Goal: Find specific page/section: Find specific page/section

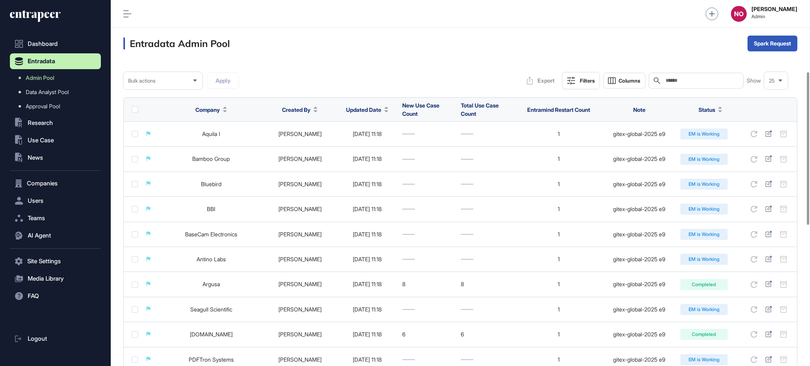
scroll to position [172, 0]
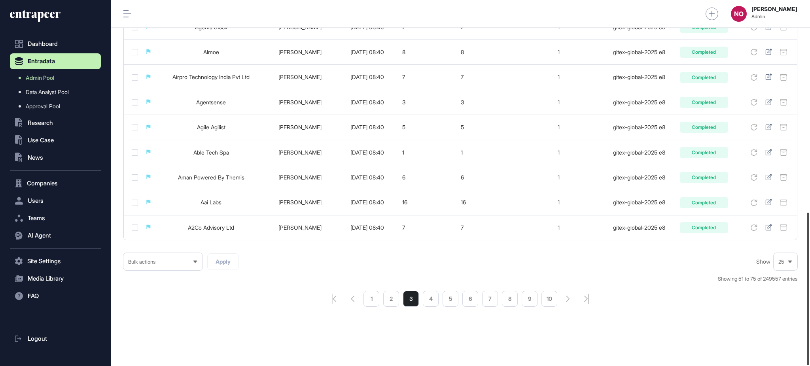
scroll to position [510, 0]
drag, startPoint x: 809, startPoint y: 272, endPoint x: 809, endPoint y: 354, distance: 82.6
drag, startPoint x: 809, startPoint y: 354, endPoint x: 614, endPoint y: 271, distance: 211.5
click at [614, 271] on div "Bulk actions Apply Show 25 Showing 51 to 75 of 249557 entries 1 2 3 4 5 6 7 8 9…" at bounding box center [460, 280] width 674 height 54
click at [391, 303] on li "2" at bounding box center [391, 299] width 16 height 16
